Goal: Information Seeking & Learning: Find specific page/section

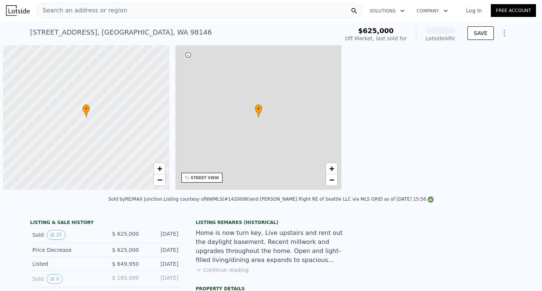
scroll to position [0, 3]
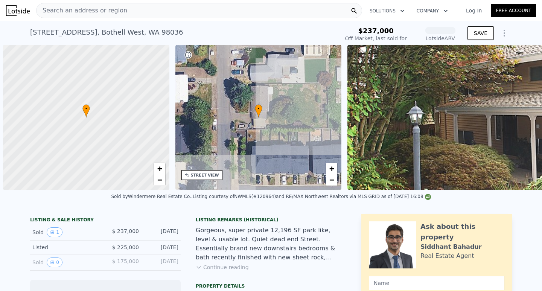
scroll to position [0, 3]
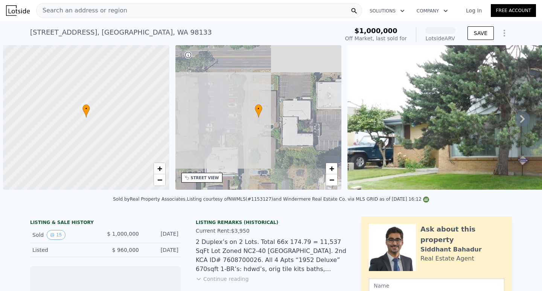
scroll to position [0, 3]
